Goal: Task Accomplishment & Management: Manage account settings

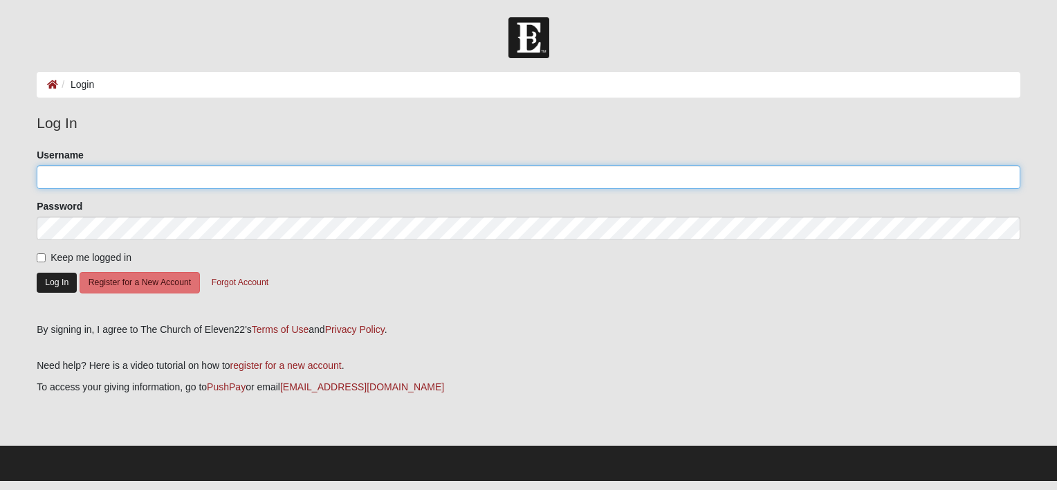
type input "[EMAIL_ADDRESS][DOMAIN_NAME]"
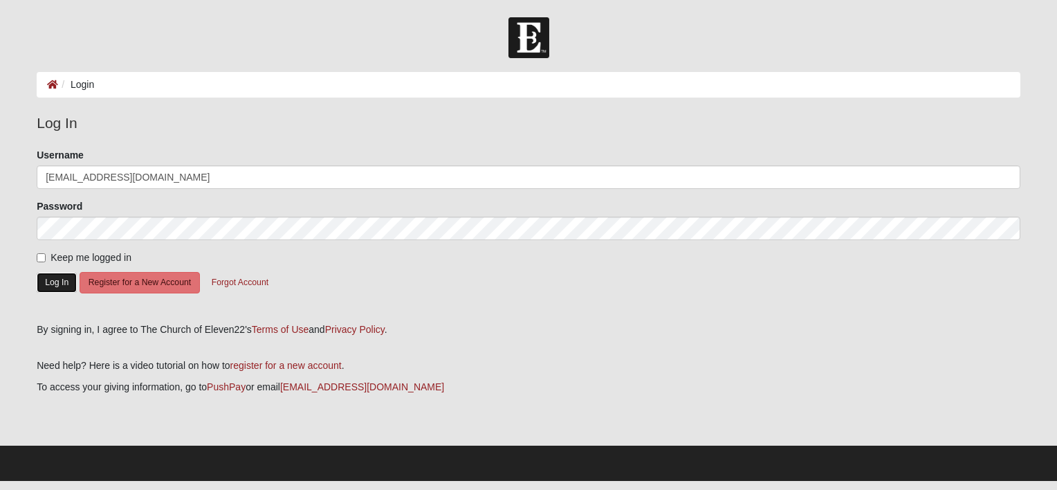
click at [47, 279] on button "Log In" at bounding box center [57, 283] width 40 height 20
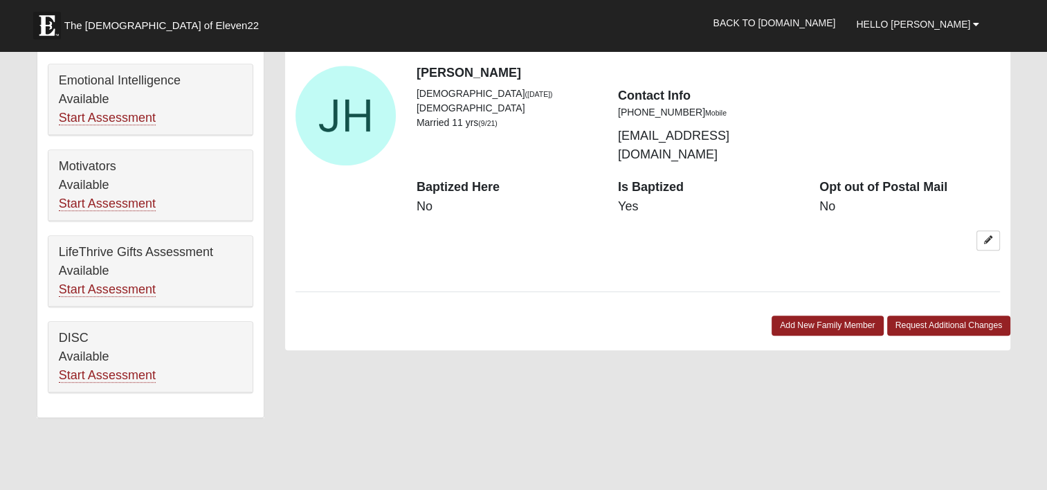
scroll to position [710, 0]
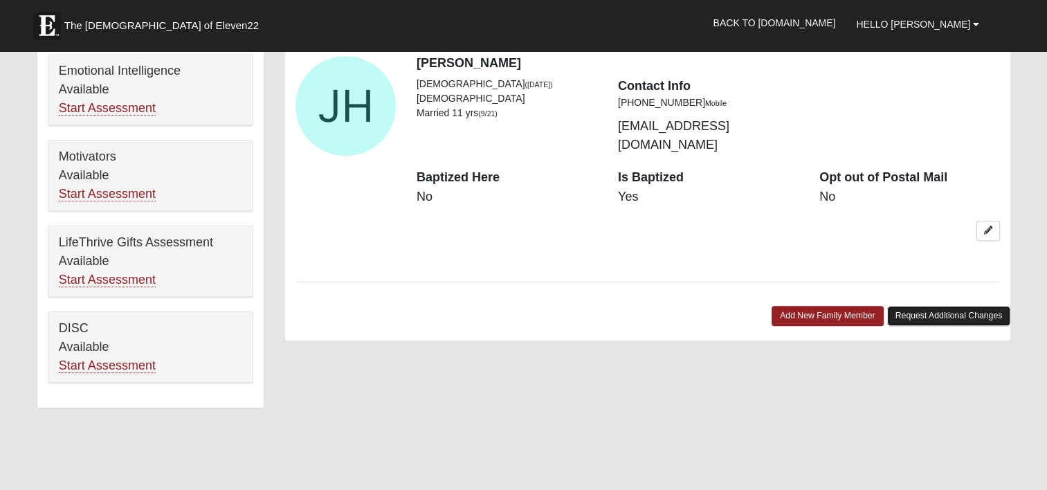
click at [949, 306] on link "Request Additional Changes" at bounding box center [949, 316] width 124 height 20
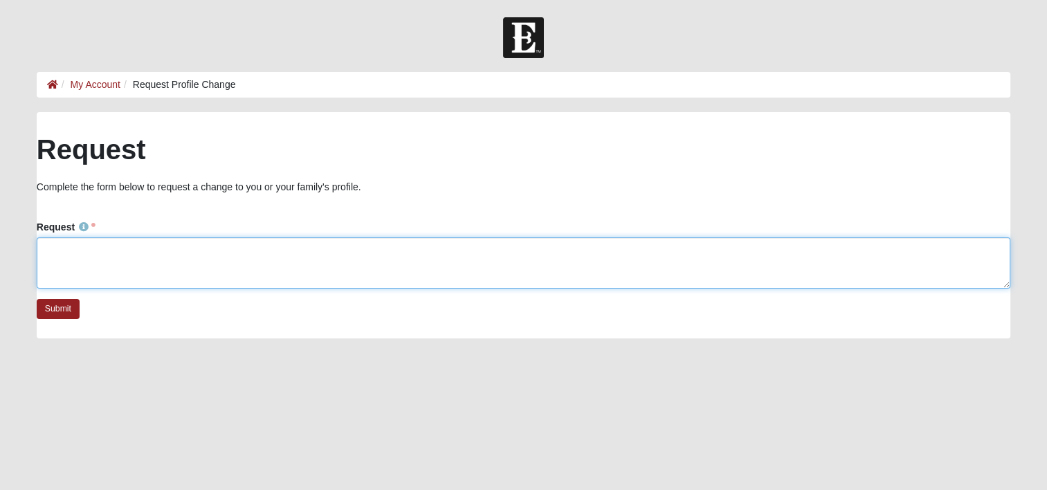
click at [53, 247] on textarea "Request" at bounding box center [523, 262] width 973 height 51
type textarea "please remove date of birth from all profiles"
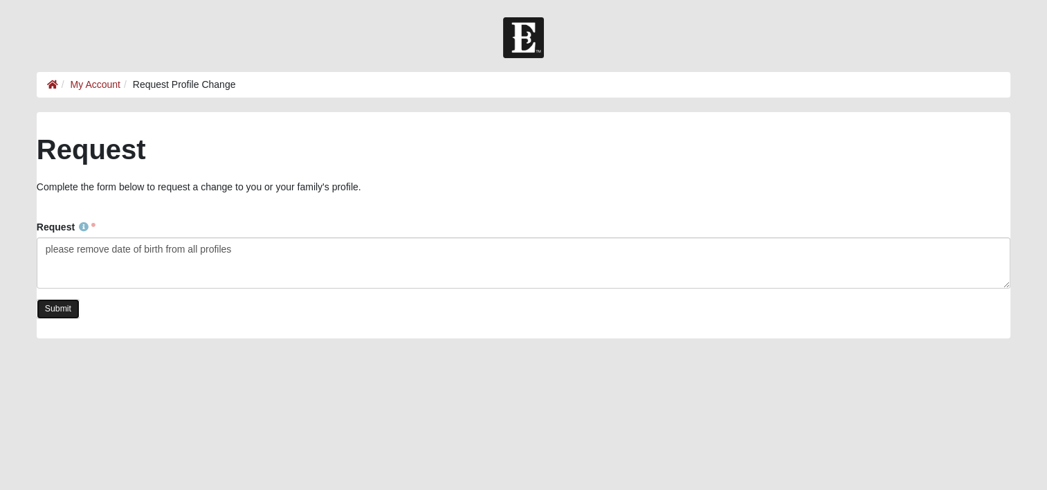
click at [66, 313] on link "Submit" at bounding box center [58, 309] width 43 height 20
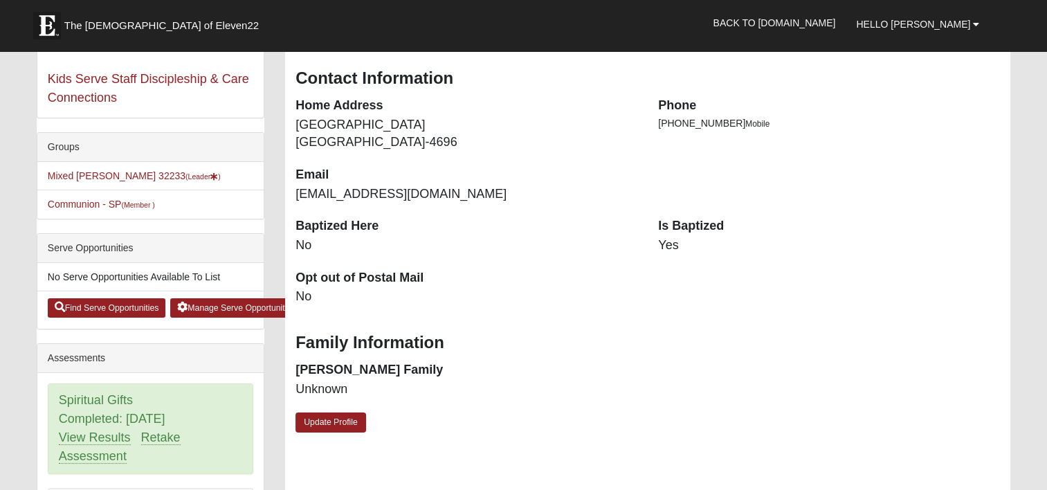
scroll to position [184, 0]
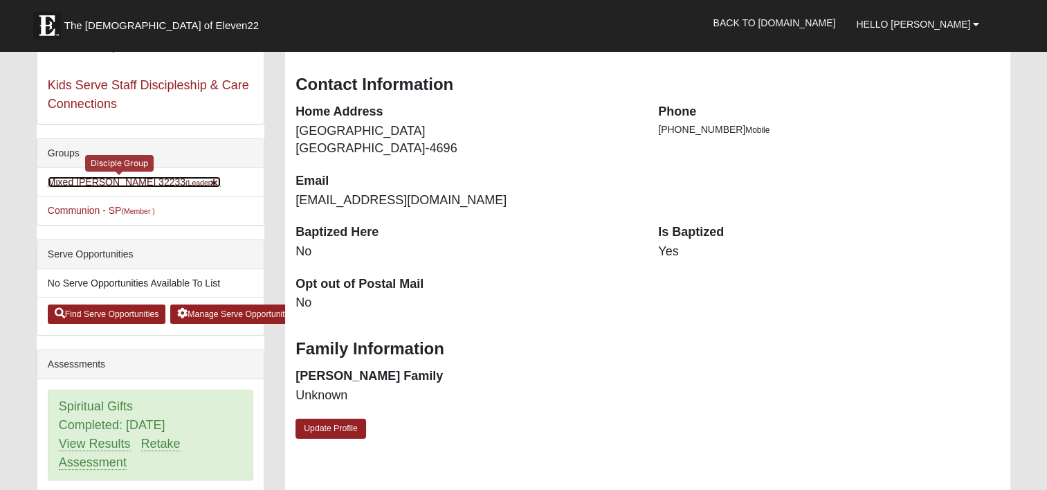
click at [82, 180] on link "Mixed Holowicki 32233 (Leader )" at bounding box center [134, 181] width 173 height 11
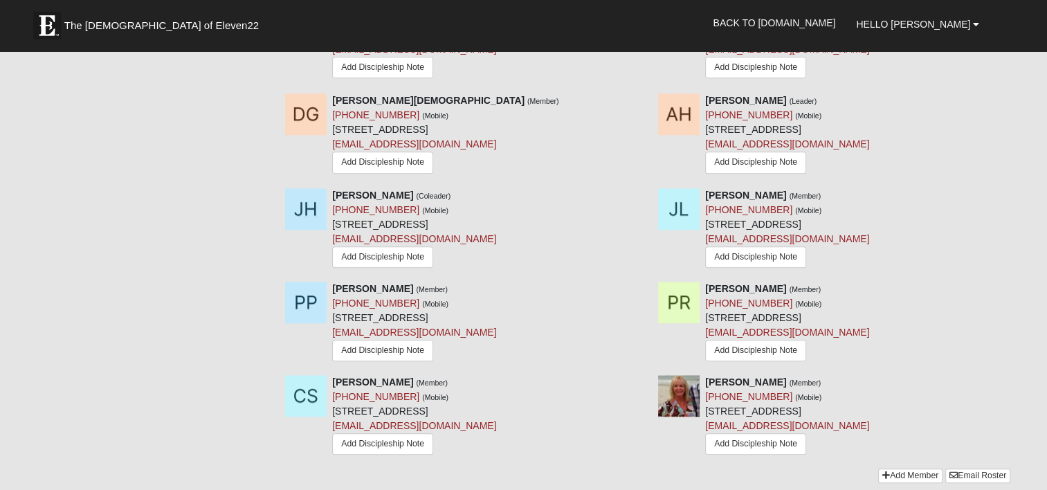
scroll to position [839, 0]
click at [1015, 385] on icon at bounding box center [1016, 381] width 10 height 10
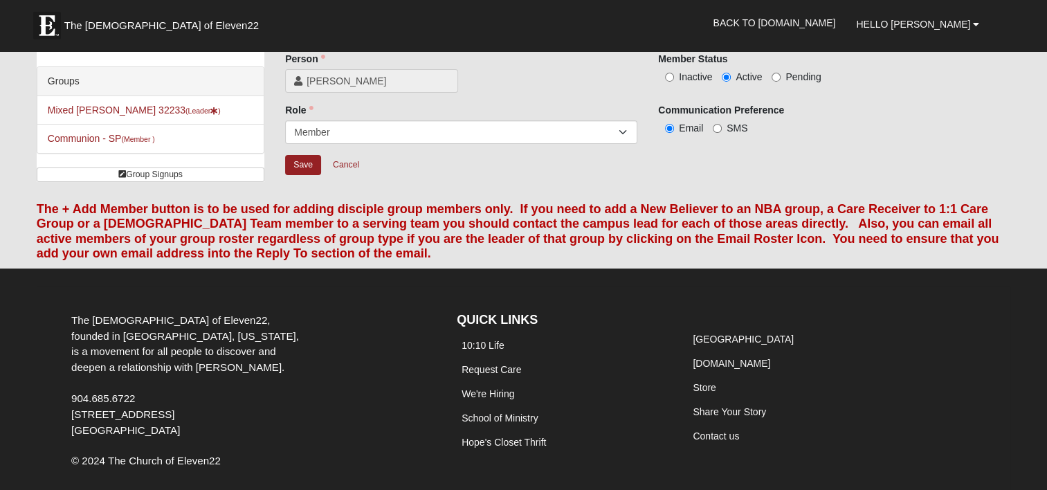
scroll to position [37, 0]
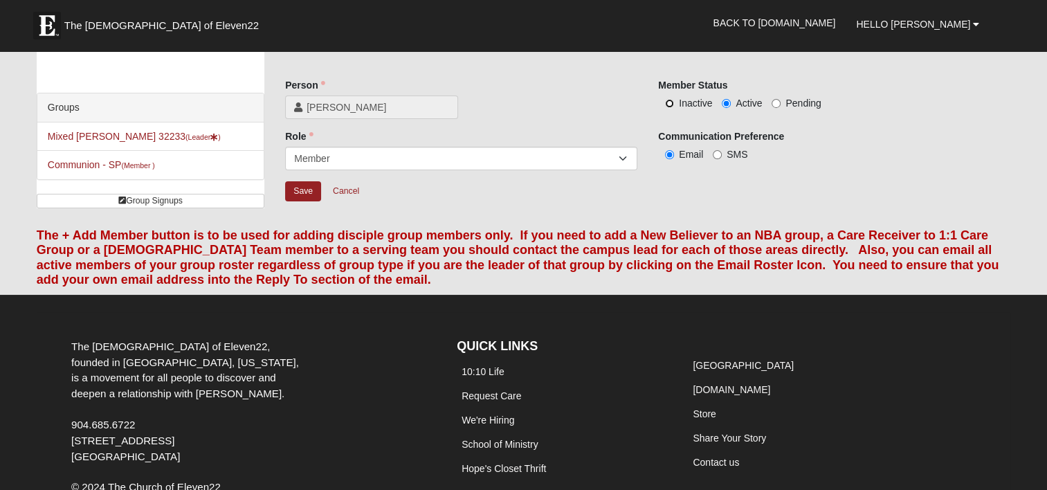
click at [669, 100] on input "Inactive" at bounding box center [669, 103] width 9 height 9
radio input "true"
click at [304, 192] on input "Save" at bounding box center [303, 191] width 36 height 20
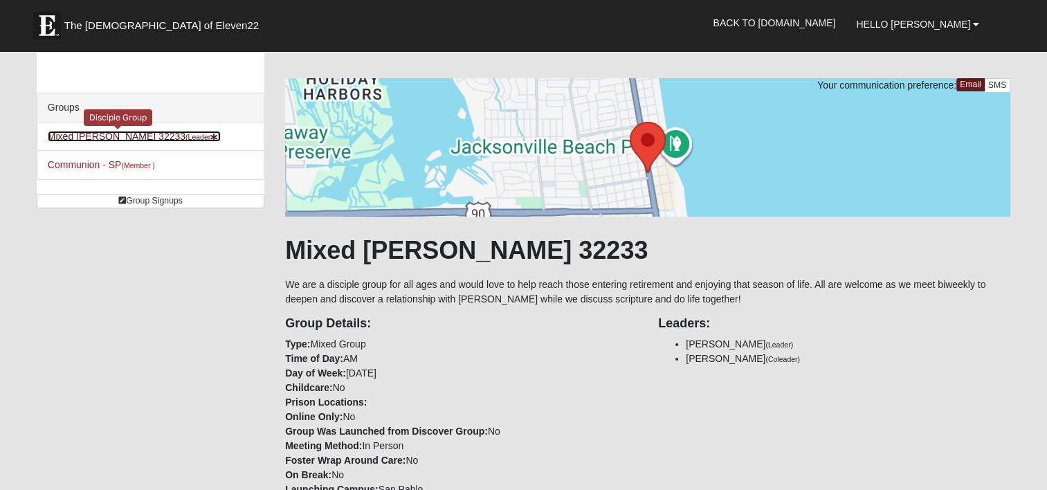
click at [141, 134] on link "Mixed Holowicki 32233 (Leader )" at bounding box center [134, 136] width 173 height 11
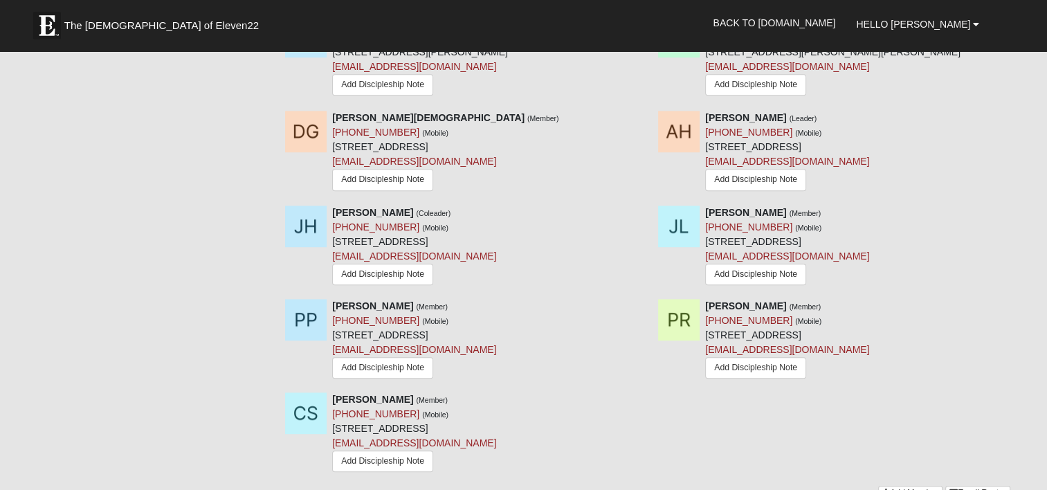
scroll to position [848, 0]
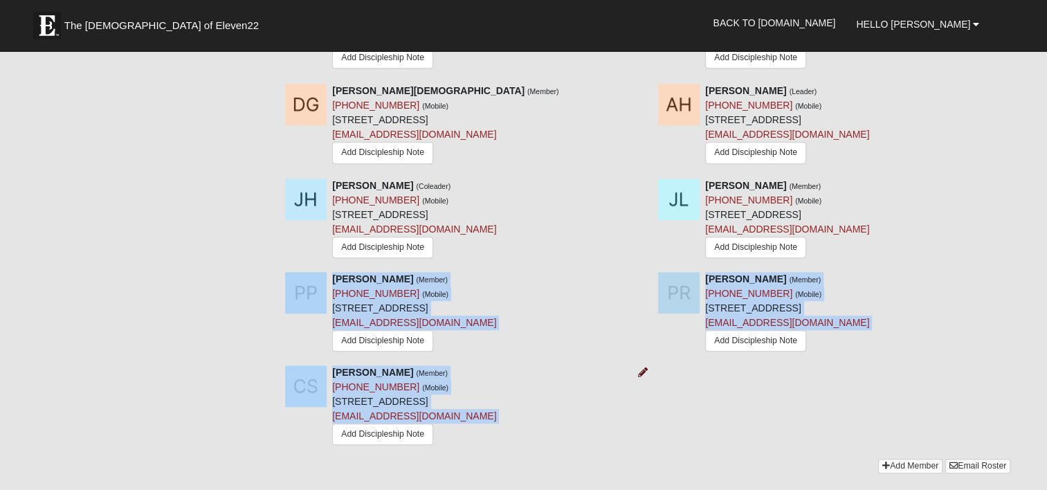
drag, startPoint x: 564, startPoint y: 364, endPoint x: 642, endPoint y: 374, distance: 78.8
drag, startPoint x: 642, startPoint y: 374, endPoint x: 711, endPoint y: 393, distance: 71.8
click at [711, 393] on div "Christine Smith (Member) (904) 314-6811 (Mobile) 13515 Isla Vista Dr Jacksonvil…" at bounding box center [648, 411] width 746 height 93
click at [644, 371] on icon at bounding box center [643, 372] width 10 height 10
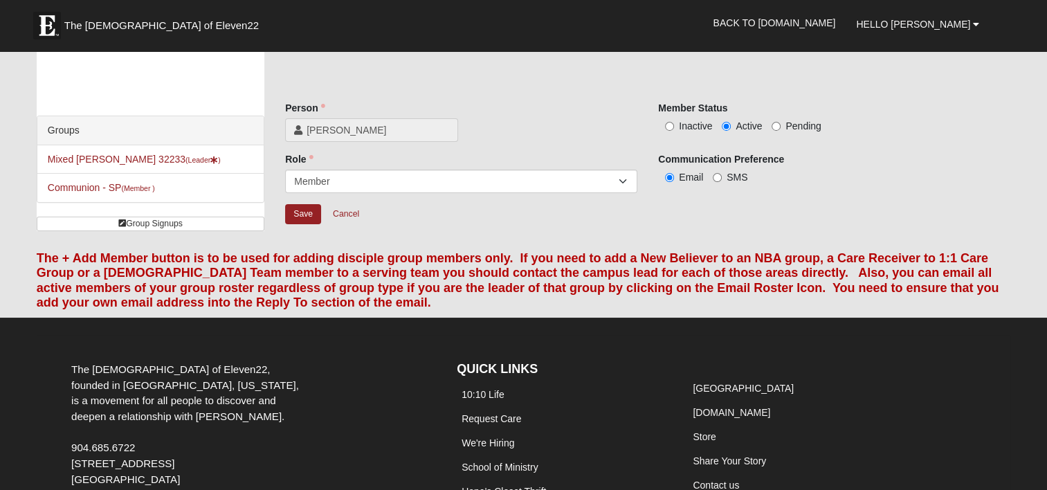
scroll to position [10, 0]
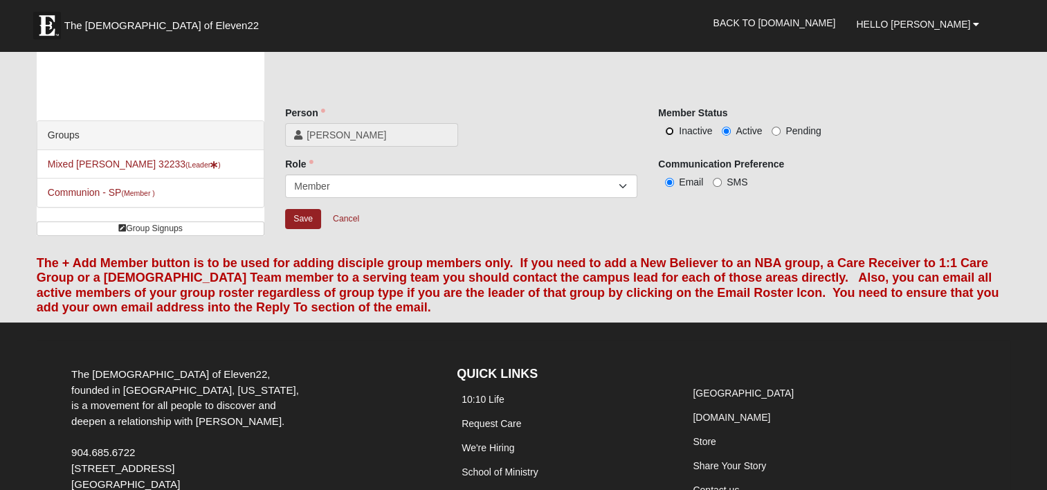
click at [667, 129] on input "Inactive" at bounding box center [669, 131] width 9 height 9
radio input "true"
click at [308, 219] on input "Save" at bounding box center [303, 219] width 36 height 20
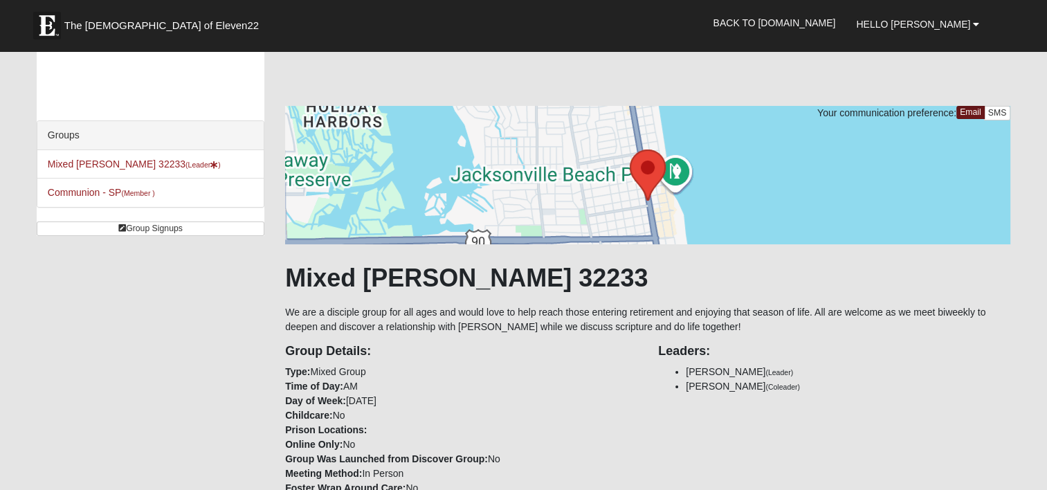
click at [838, 218] on div at bounding box center [647, 175] width 725 height 138
click at [130, 159] on link "Mixed Holowicki 32233 (Leader )" at bounding box center [134, 163] width 173 height 11
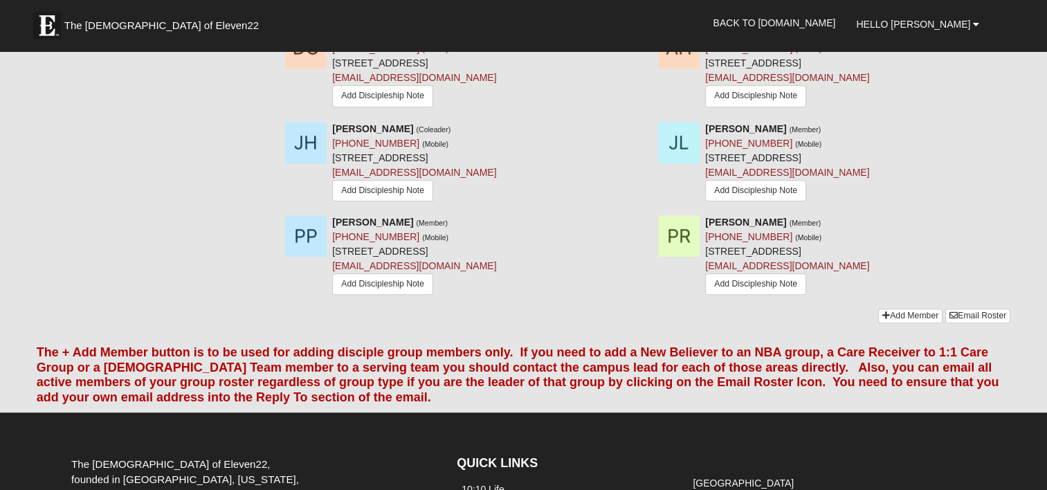
scroll to position [913, 0]
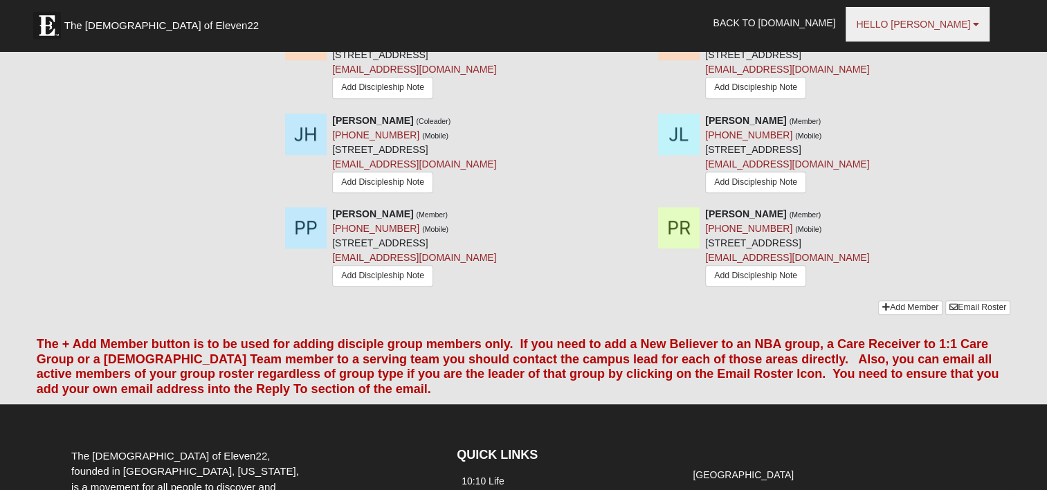
click at [977, 25] on b at bounding box center [976, 24] width 6 height 10
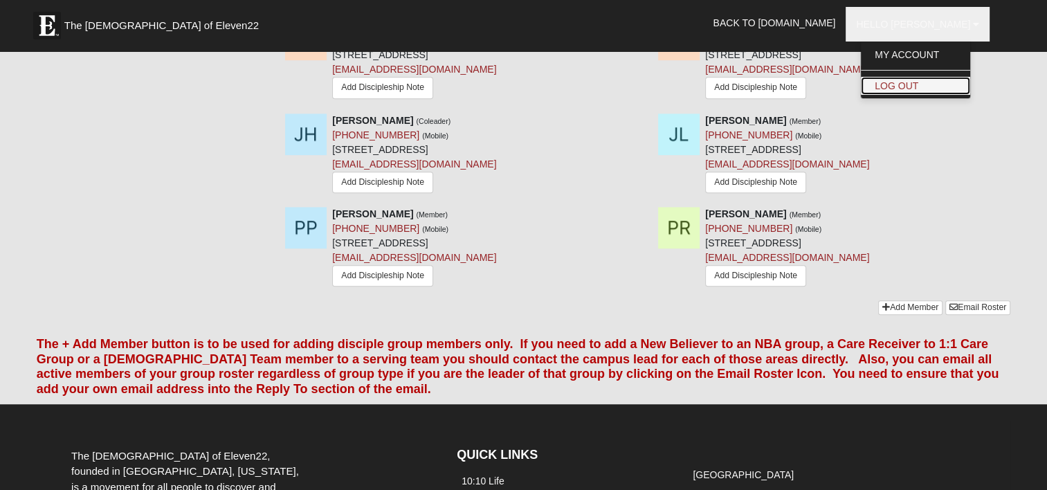
click at [934, 82] on link "Log Out" at bounding box center [915, 86] width 109 height 18
